Goal: Information Seeking & Learning: Learn about a topic

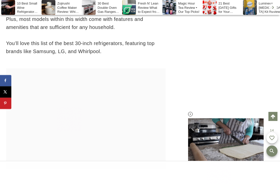
scroll to position [1333, 0]
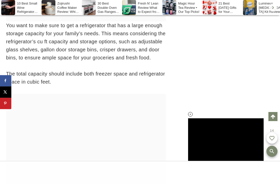
scroll to position [2193, 0]
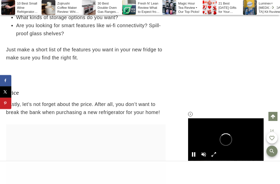
scroll to position [3247, 0]
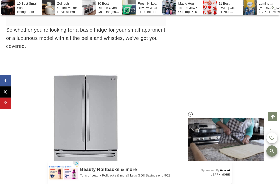
scroll to position [4051, 0]
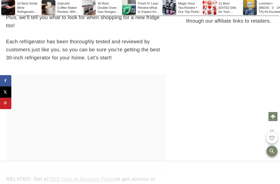
scroll to position [1013, 0]
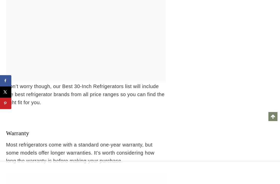
scroll to position [3391, 0]
